Goal: Task Accomplishment & Management: Manage account settings

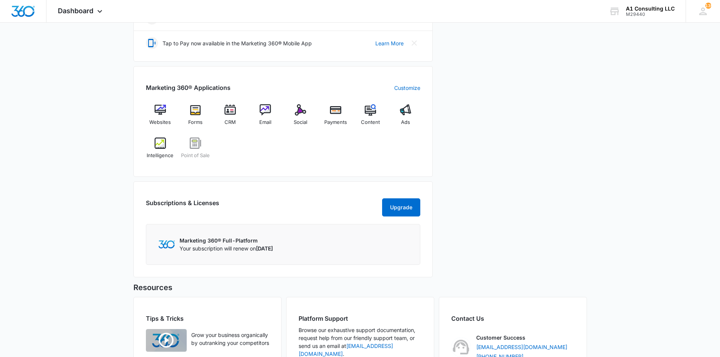
scroll to position [252, 0]
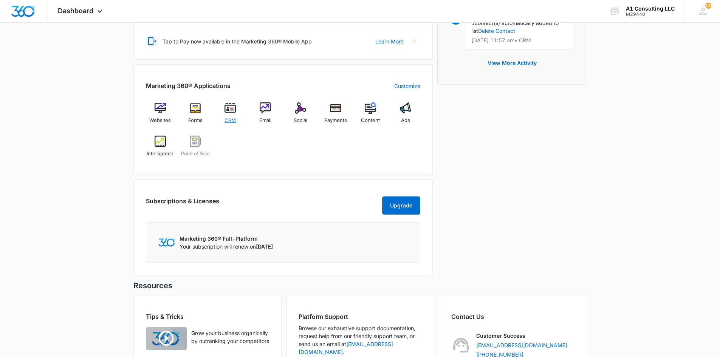
click at [231, 115] on div "CRM" at bounding box center [230, 115] width 29 height 27
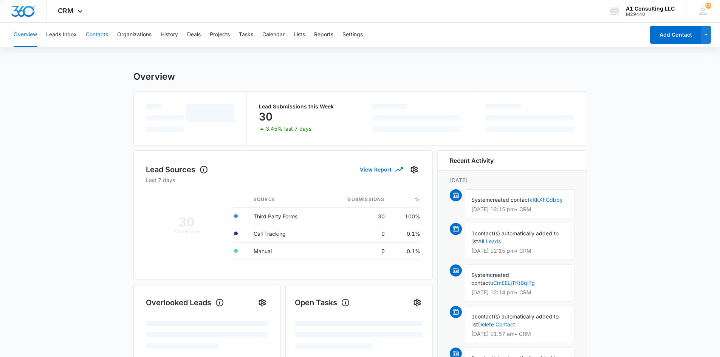
click at [99, 36] on button "Contacts" at bounding box center [97, 35] width 22 height 24
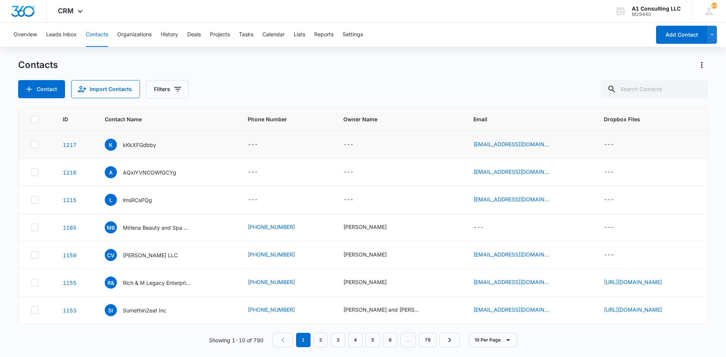
click at [36, 145] on icon at bounding box center [34, 144] width 7 height 7
click at [31, 145] on input "checkbox" at bounding box center [31, 145] width 0 height 0
checkbox input "true"
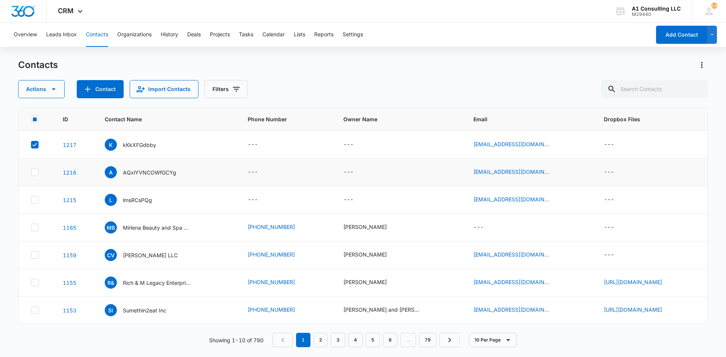
click at [33, 174] on icon at bounding box center [34, 172] width 7 height 7
click at [31, 173] on input "checkbox" at bounding box center [31, 172] width 0 height 0
checkbox input "true"
click at [56, 93] on icon "button" at bounding box center [53, 89] width 9 height 9
click at [42, 171] on div "Delete" at bounding box center [45, 169] width 34 height 5
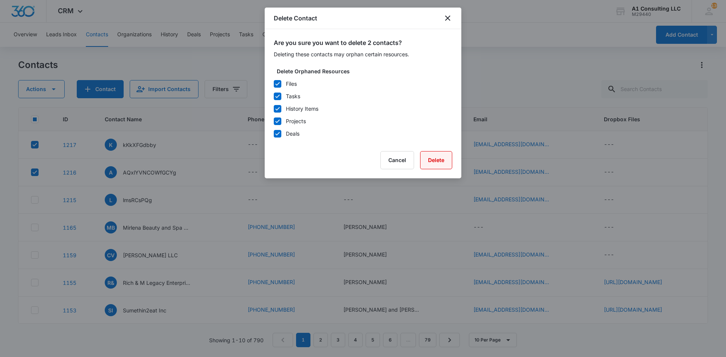
click at [440, 161] on button "Delete" at bounding box center [436, 160] width 32 height 18
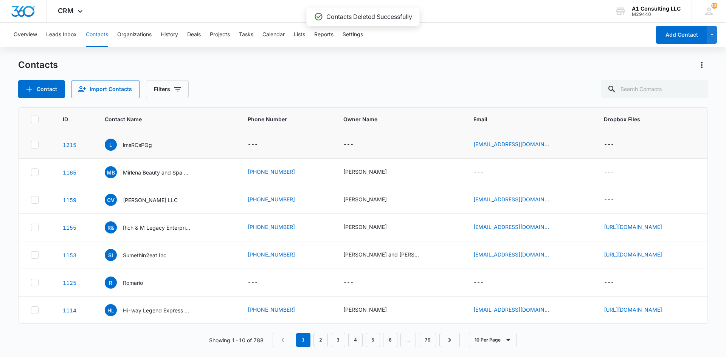
click at [33, 145] on icon at bounding box center [35, 144] width 5 height 3
click at [31, 145] on input "checkbox" at bounding box center [31, 145] width 0 height 0
checkbox input "true"
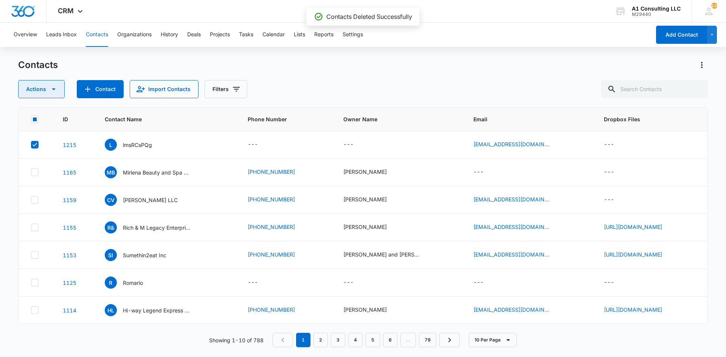
click at [49, 89] on icon "button" at bounding box center [53, 89] width 9 height 9
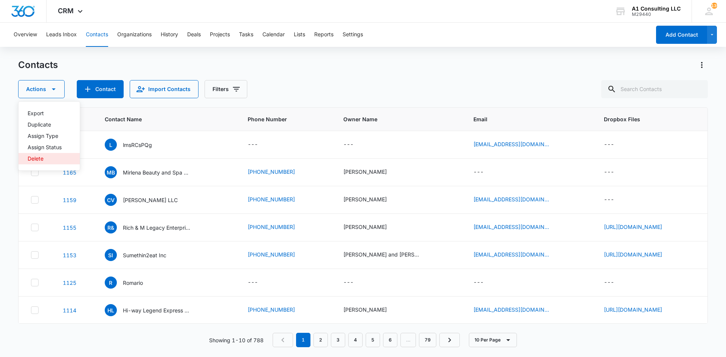
click at [56, 158] on div "Delete" at bounding box center [45, 158] width 34 height 5
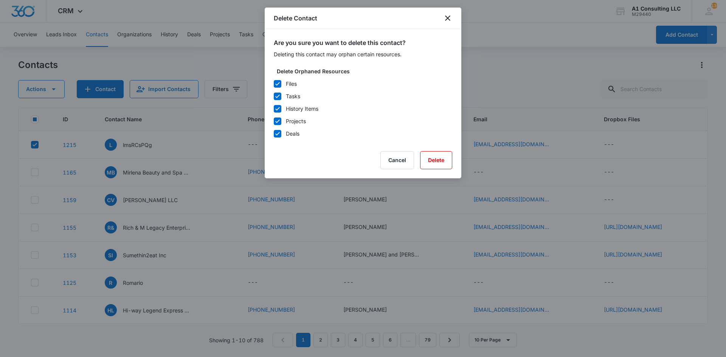
click at [453, 159] on div "Are you sure you want to delete this contact? Deleting this contact may orphan …" at bounding box center [363, 103] width 197 height 149
click at [443, 161] on button "Delete" at bounding box center [436, 160] width 32 height 18
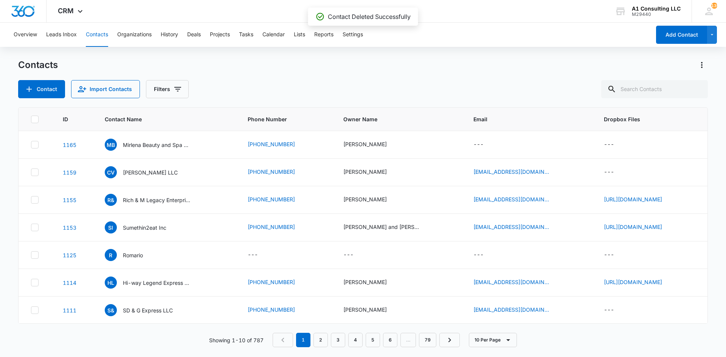
click at [492, 47] on div "Overview Leads Inbox Contacts Organizations History Deals Projects Tasks Calend…" at bounding box center [363, 190] width 726 height 334
click at [284, 81] on div "Contact Import Contacts Filters" at bounding box center [363, 89] width 690 height 18
click at [362, 72] on div "Contacts Contact Import Contacts Filters" at bounding box center [363, 78] width 690 height 39
click at [652, 88] on input "text" at bounding box center [654, 89] width 107 height 18
type input "bajimama"
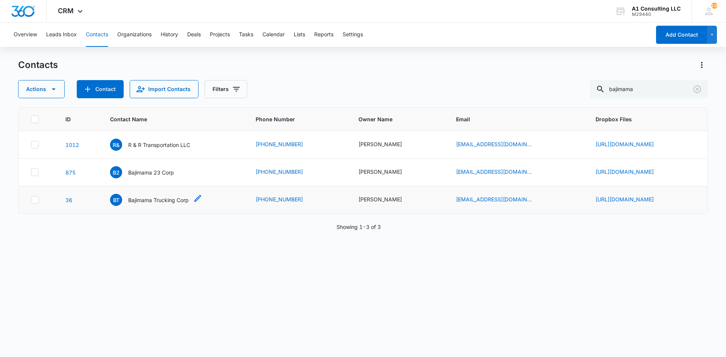
click at [128, 204] on p "Bajimama Trucking Corp" at bounding box center [158, 200] width 60 height 8
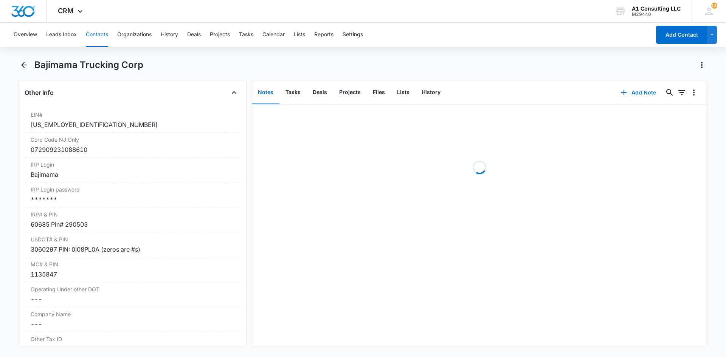
scroll to position [941, 0]
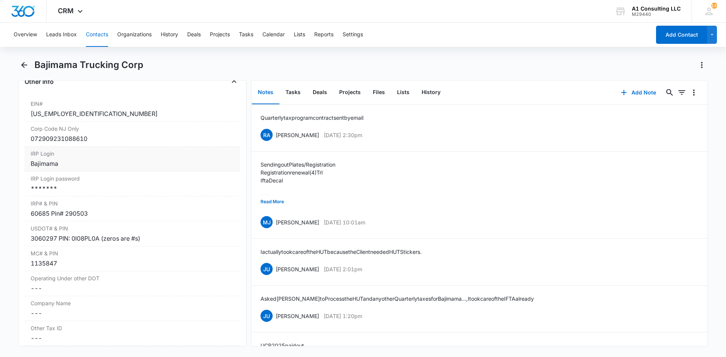
click at [68, 168] on div "Bajimama" at bounding box center [132, 163] width 203 height 9
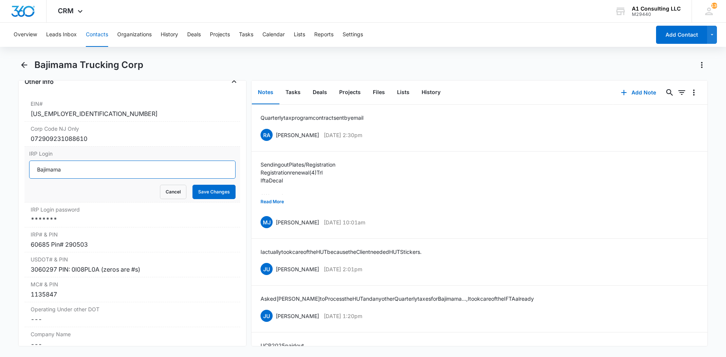
drag, startPoint x: 67, startPoint y: 195, endPoint x: 39, endPoint y: 197, distance: 28.0
click at [22, 200] on div "Remove BT Bajimama Trucking Corp Contact Info Name Cancel Save Changes Bajimama…" at bounding box center [132, 213] width 228 height 267
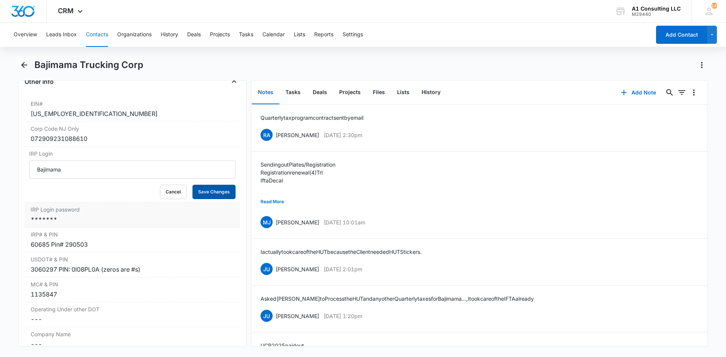
drag, startPoint x: 212, startPoint y: 221, endPoint x: 183, endPoint y: 230, distance: 30.9
click at [212, 199] on button "Save Changes" at bounding box center [213, 192] width 43 height 14
click at [119, 224] on div "*******" at bounding box center [132, 219] width 203 height 9
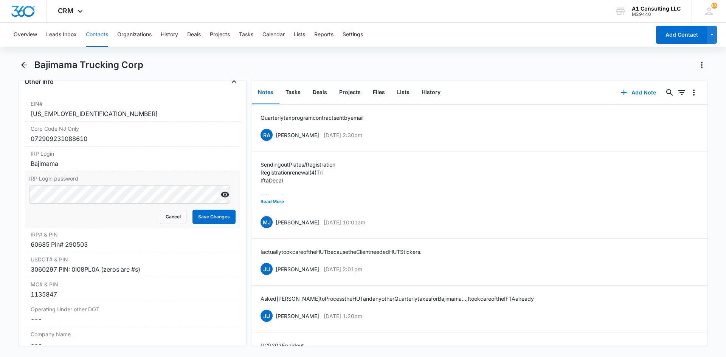
click at [221, 198] on icon "Show" at bounding box center [225, 195] width 8 height 6
click at [23, 225] on div "Remove BT Bajimama Trucking Corp Contact Info Name Cancel Save Changes Bajimama…" at bounding box center [132, 213] width 228 height 267
click at [221, 224] on button "Save Changes" at bounding box center [213, 217] width 43 height 14
